Goal: Information Seeking & Learning: Learn about a topic

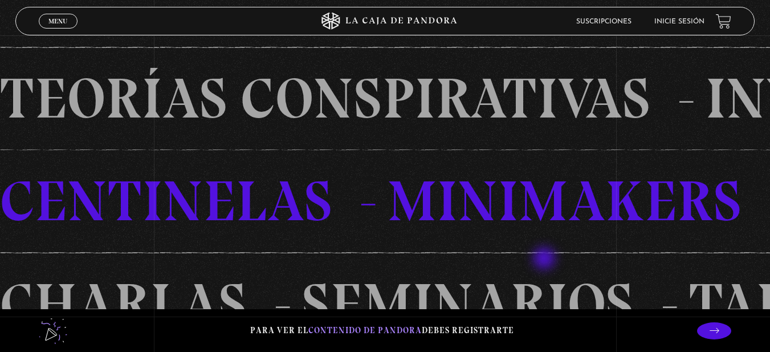
scroll to position [684, 0]
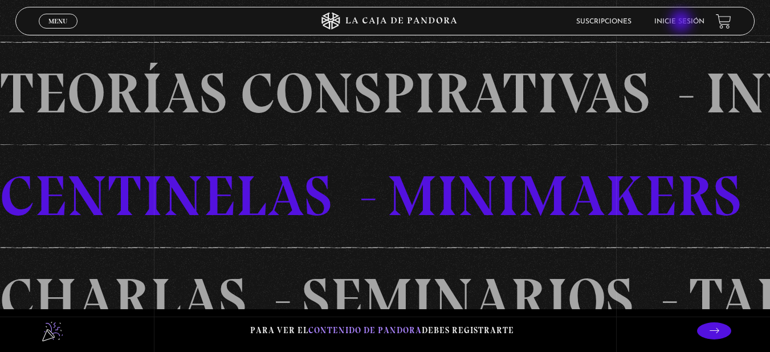
click at [683, 22] on link "Inicie sesión" at bounding box center [680, 21] width 50 height 7
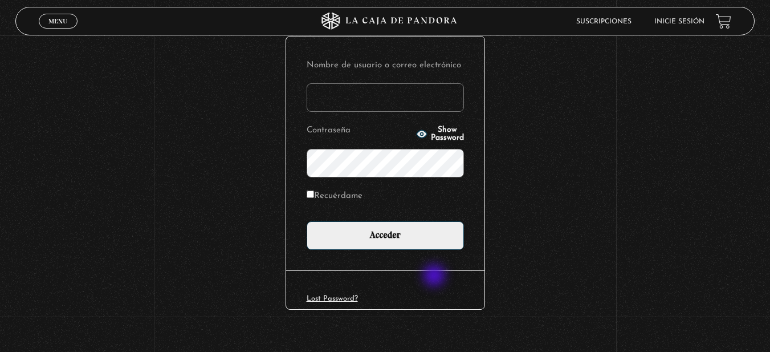
scroll to position [147, 0]
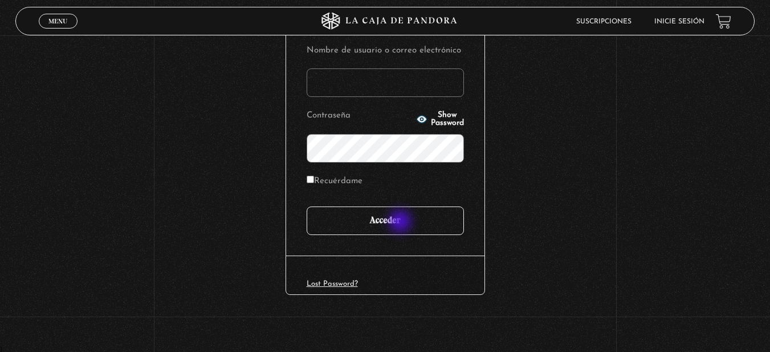
type input "Shirley27"
click at [400, 218] on input "Acceder" at bounding box center [385, 220] width 157 height 29
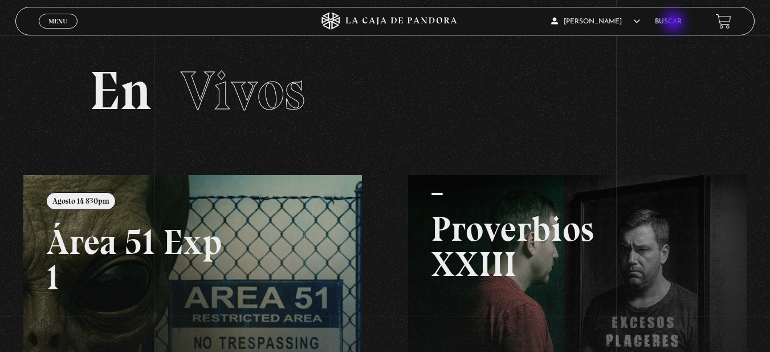
click at [675, 23] on link "Buscar" at bounding box center [668, 21] width 27 height 7
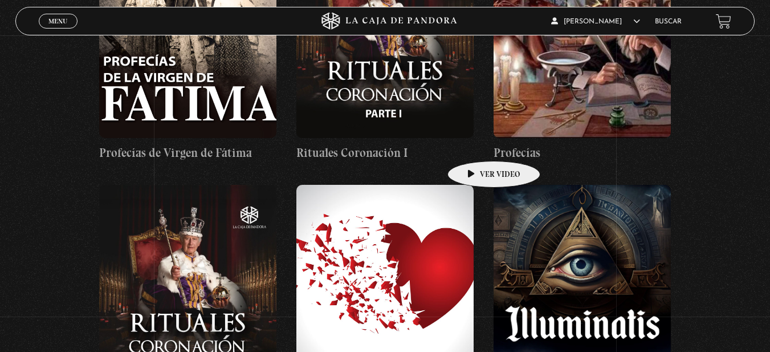
scroll to position [13799, 0]
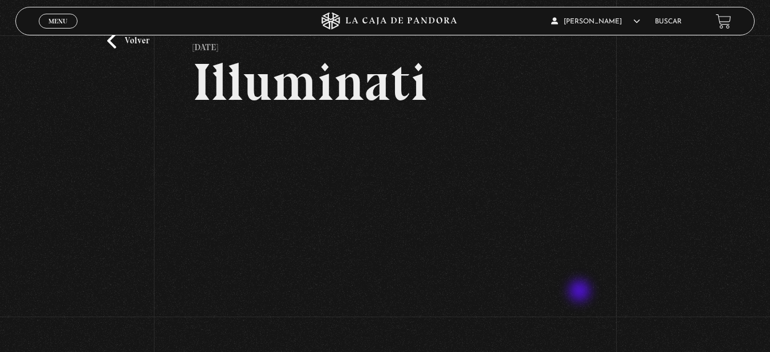
scroll to position [114, 0]
